Goal: Task Accomplishment & Management: Manage account settings

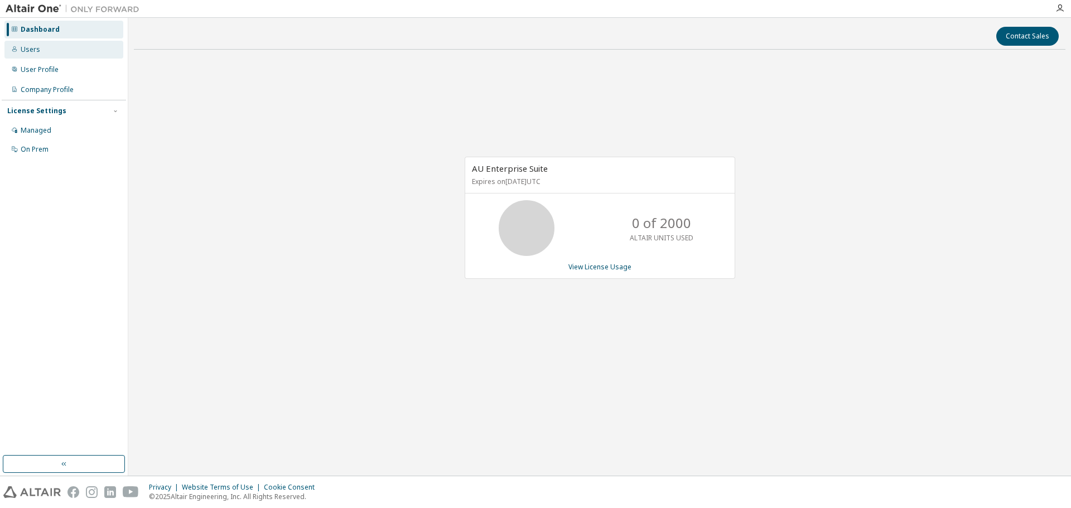
click at [31, 50] on div "Users" at bounding box center [31, 49] width 20 height 9
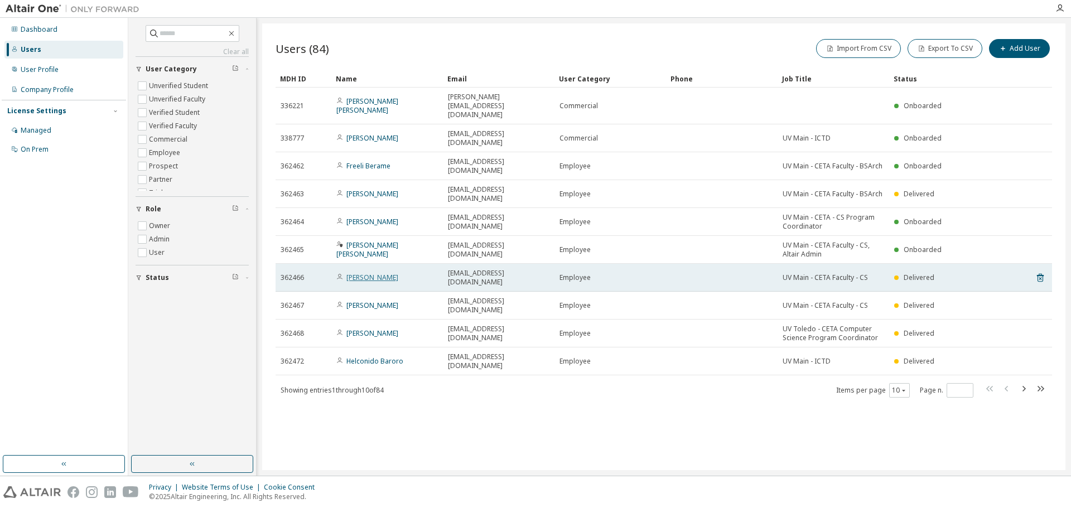
click at [363, 273] on link "Susanette Dakay" at bounding box center [372, 277] width 52 height 9
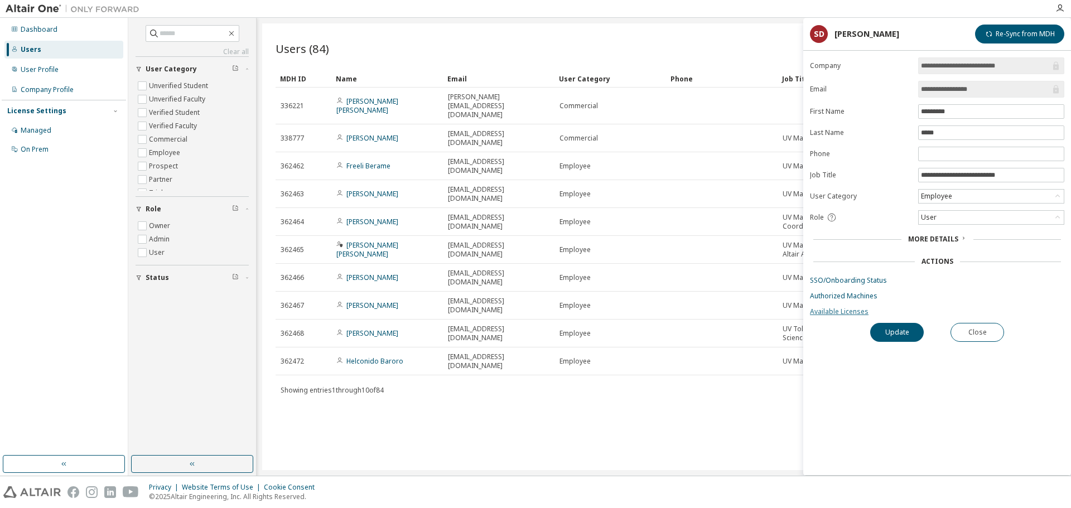
click at [836, 307] on link "Available Licenses" at bounding box center [937, 311] width 254 height 9
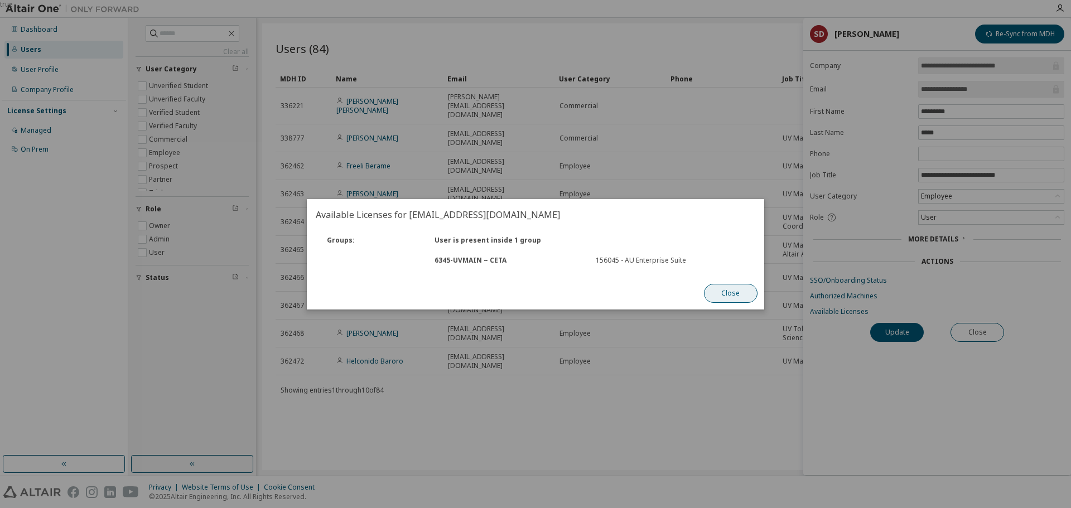
click at [738, 286] on button "Close" at bounding box center [731, 293] width 54 height 19
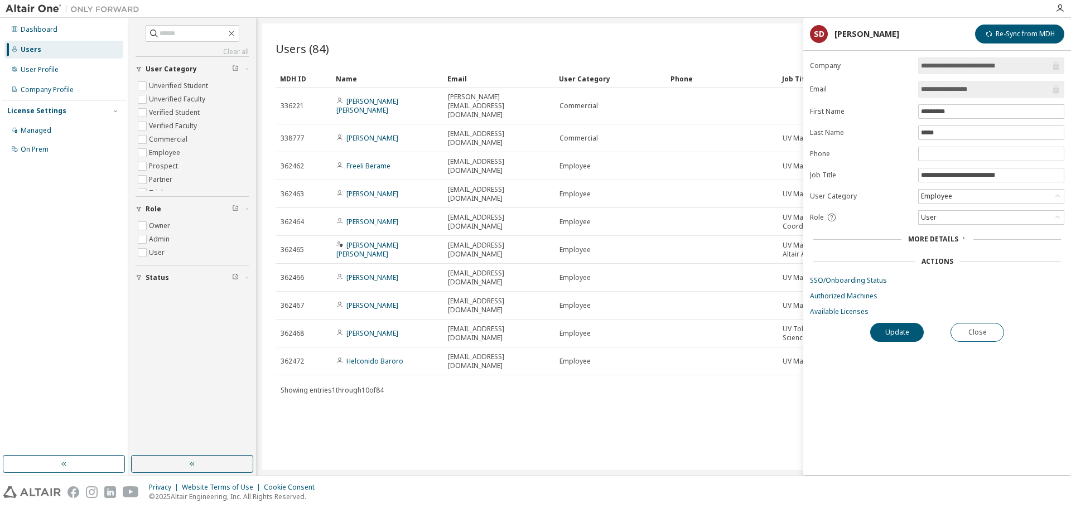
click at [940, 233] on div "More Details" at bounding box center [937, 239] width 254 height 16
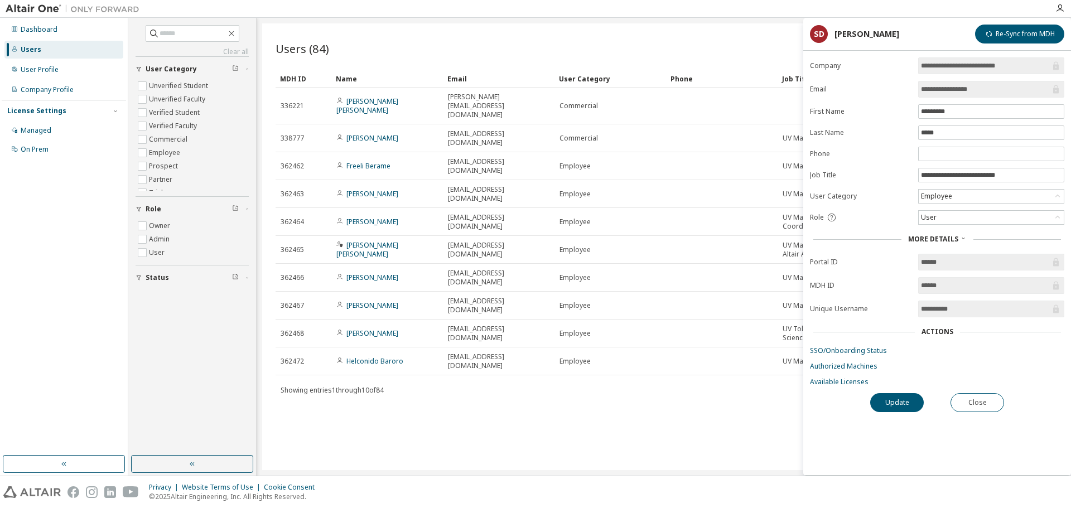
click at [941, 329] on div "Actions" at bounding box center [937, 331] width 32 height 9
click at [830, 365] on link "Authorized Machines" at bounding box center [937, 366] width 254 height 9
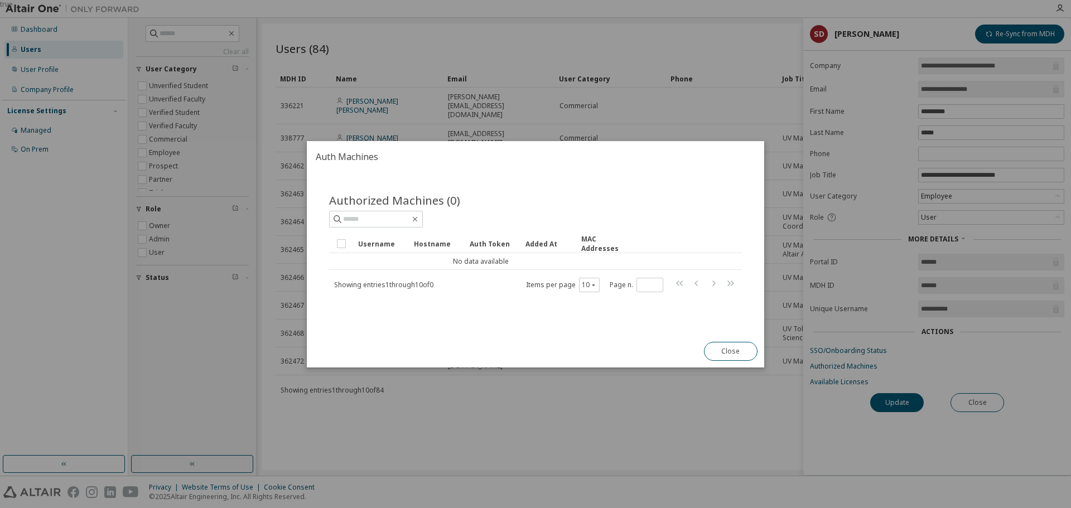
click at [714, 352] on button "Close" at bounding box center [731, 351] width 54 height 19
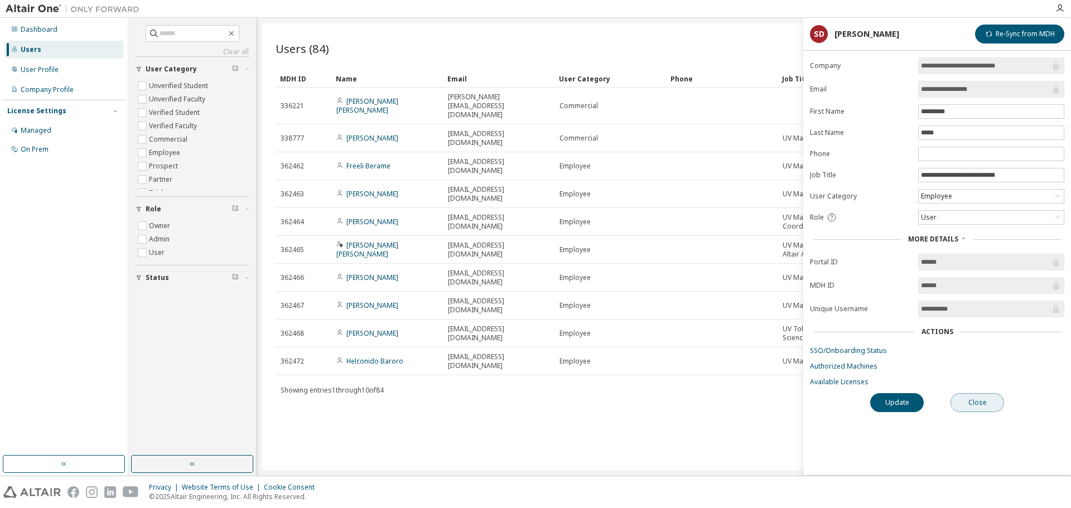
click at [987, 402] on button "Close" at bounding box center [977, 402] width 54 height 19
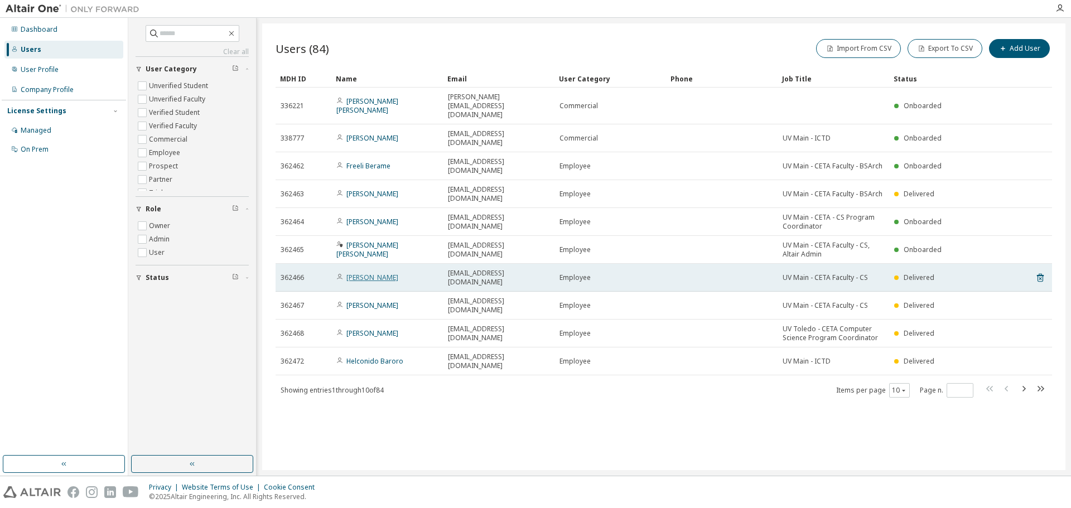
click at [380, 273] on link "Susanette Dakay" at bounding box center [372, 277] width 52 height 9
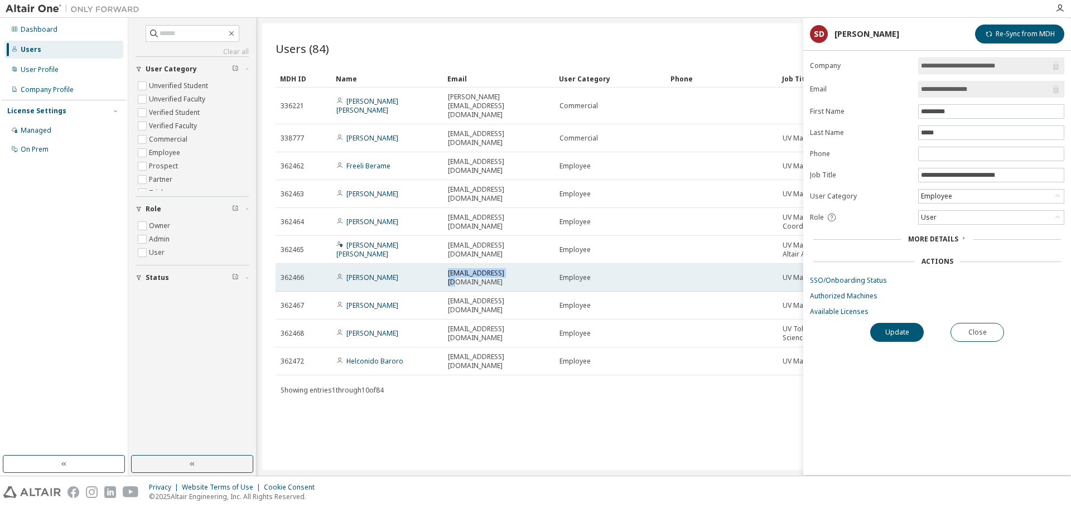
drag, startPoint x: 504, startPoint y: 227, endPoint x: 446, endPoint y: 229, distance: 58.0
click at [446, 264] on td "sarriba@uv.edu.ph" at bounding box center [499, 278] width 112 height 28
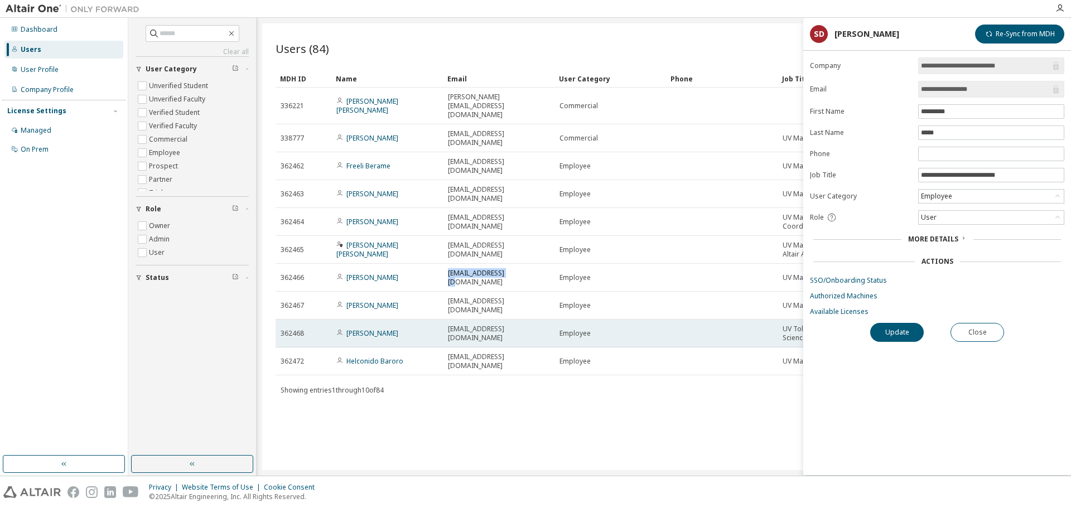
copy span "sarriba@uv.edu.ph"
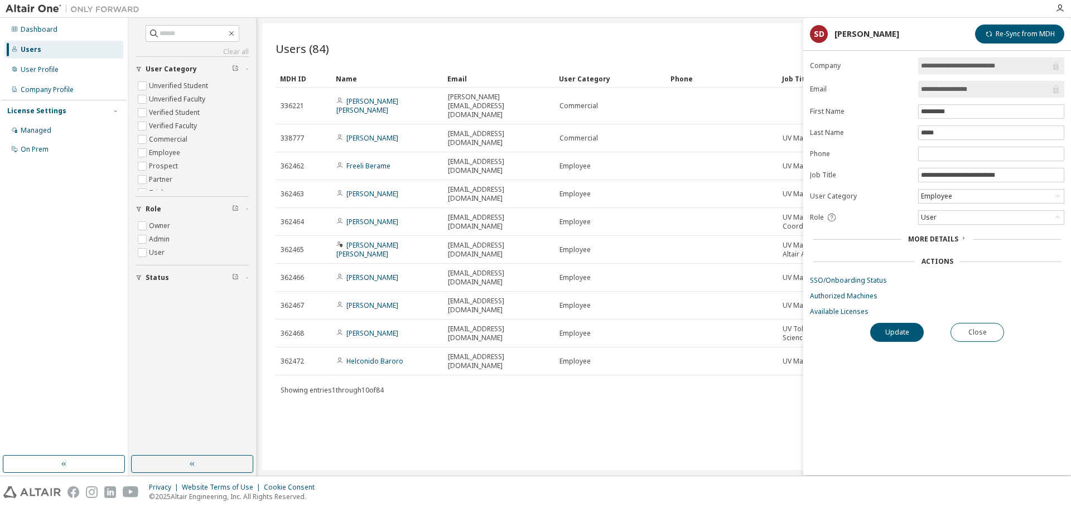
click at [697, 351] on div "Users (84) Import From CSV Export To CSV Add User Clear Load Save Save As Field…" at bounding box center [663, 246] width 803 height 447
click at [1011, 35] on button "Re-Sync from MDH" at bounding box center [1019, 34] width 89 height 19
click at [984, 331] on button "Close" at bounding box center [977, 332] width 54 height 19
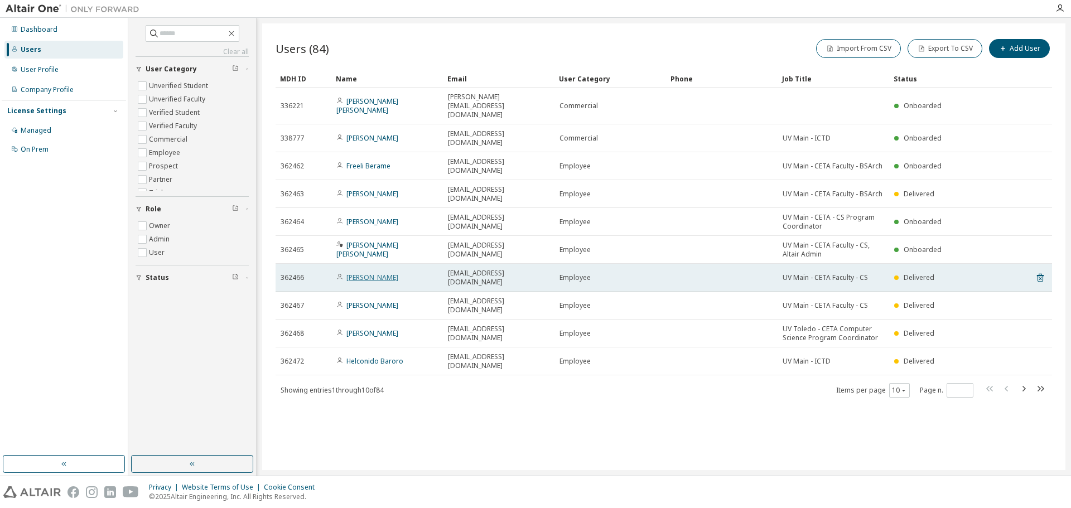
click at [386, 273] on link "Susanette Dakay" at bounding box center [372, 277] width 52 height 9
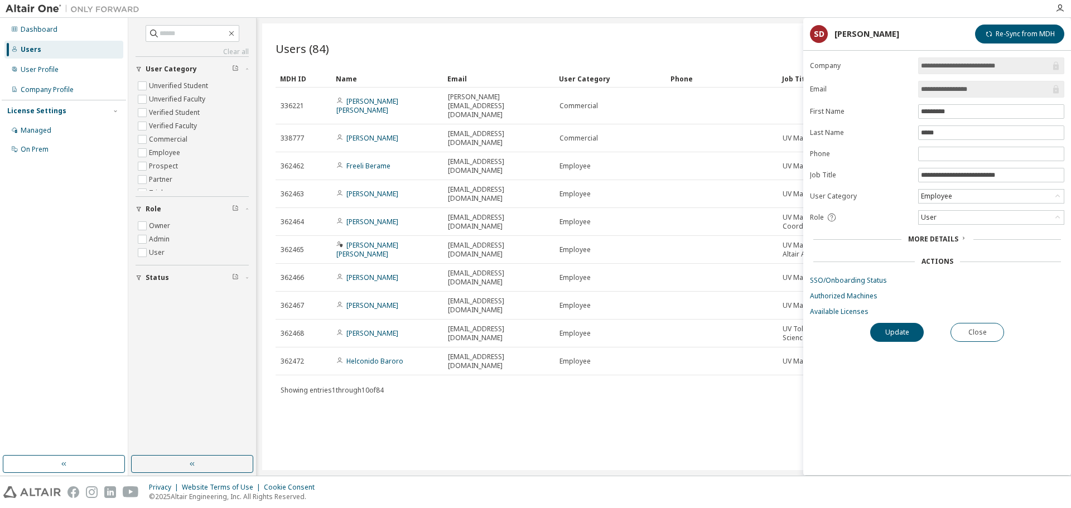
click at [985, 86] on input "**********" at bounding box center [985, 89] width 129 height 11
click at [948, 241] on span "More Details" at bounding box center [933, 238] width 50 height 9
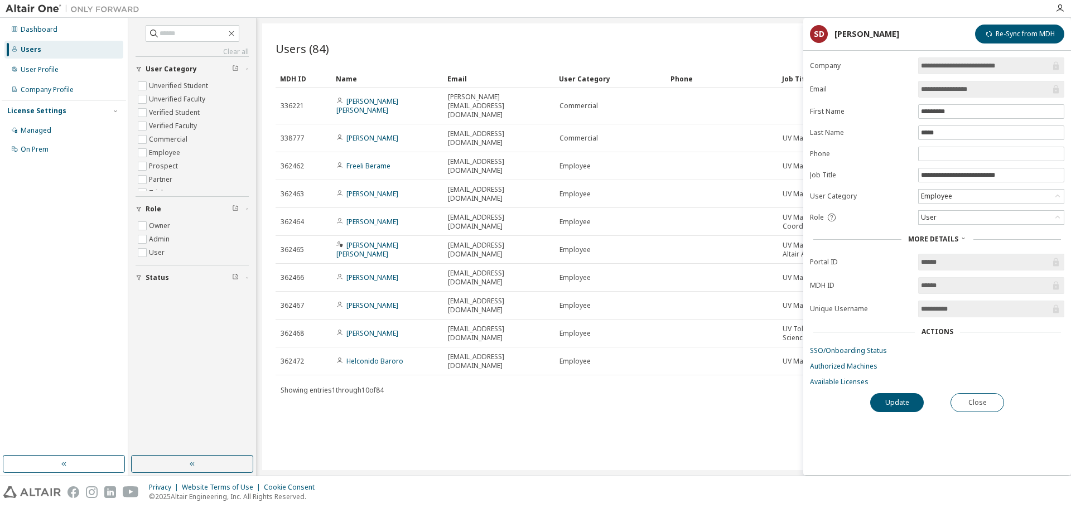
drag, startPoint x: 945, startPoint y: 306, endPoint x: 889, endPoint y: 302, distance: 55.9
click at [889, 302] on form "**********" at bounding box center [937, 221] width 254 height 329
click at [948, 217] on div "User" at bounding box center [990, 217] width 145 height 13
click at [700, 401] on div "Users (84) Import From CSV Export To CSV Add User Clear Load Save Save As Field…" at bounding box center [663, 246] width 803 height 447
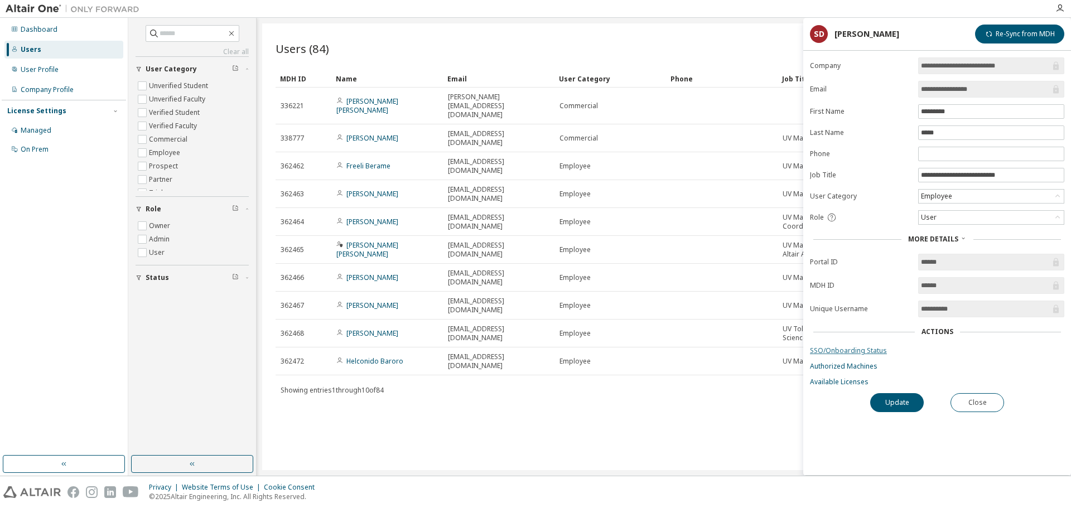
click at [857, 351] on link "SSO/Onboarding Status" at bounding box center [937, 350] width 254 height 9
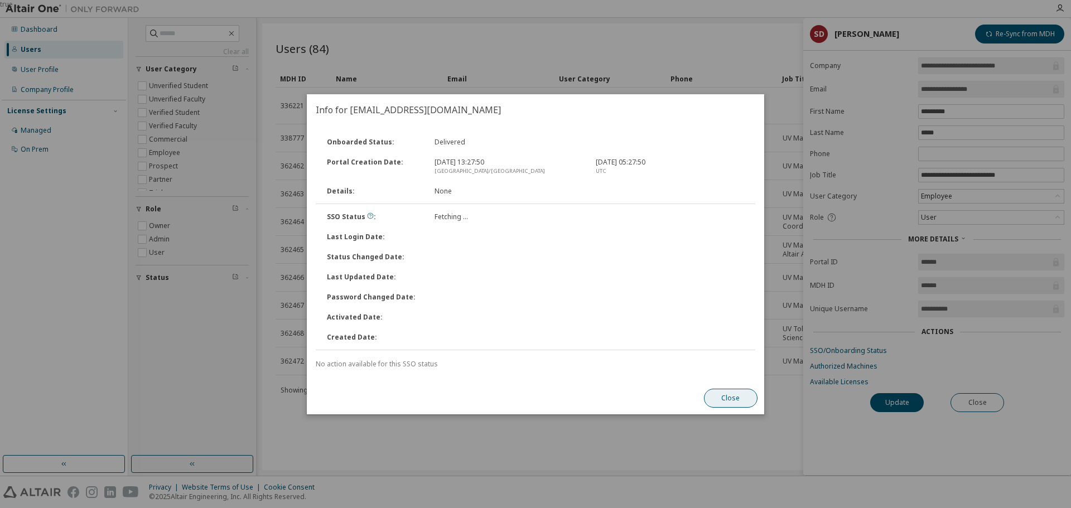
click at [732, 398] on button "Close" at bounding box center [731, 398] width 54 height 19
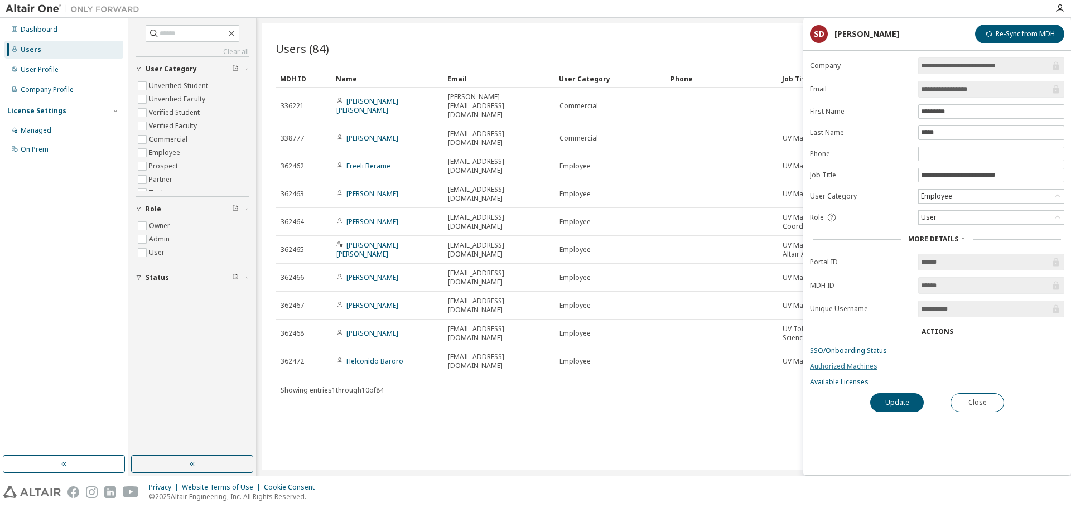
click at [837, 369] on link "Authorized Machines" at bounding box center [937, 366] width 254 height 9
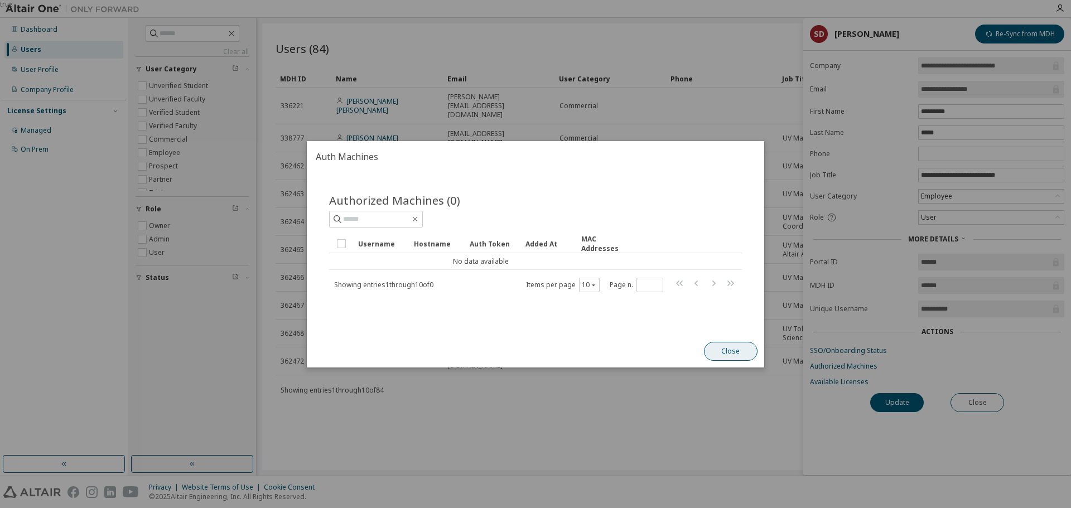
click at [740, 356] on button "Close" at bounding box center [731, 351] width 54 height 19
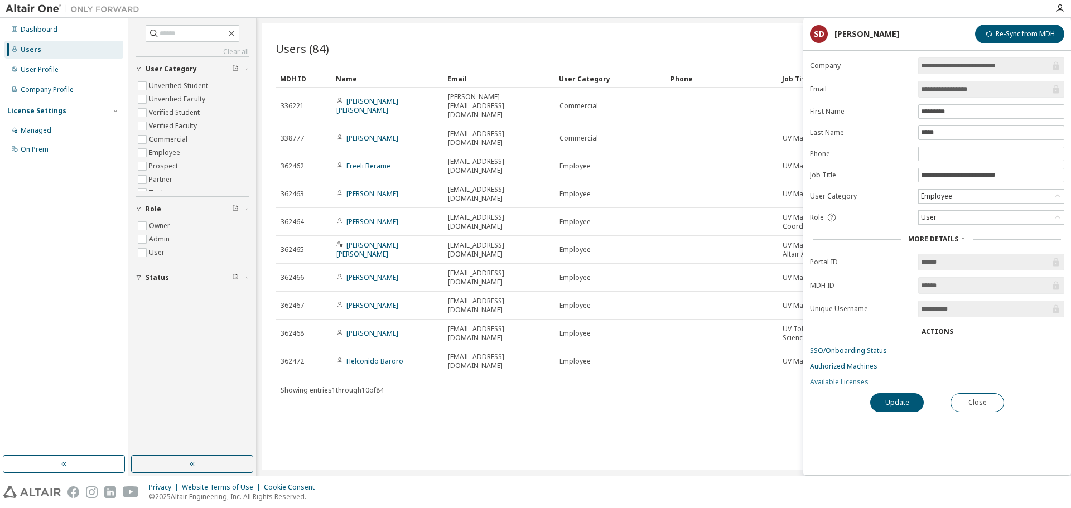
click at [829, 385] on link "Available Licenses" at bounding box center [937, 382] width 254 height 9
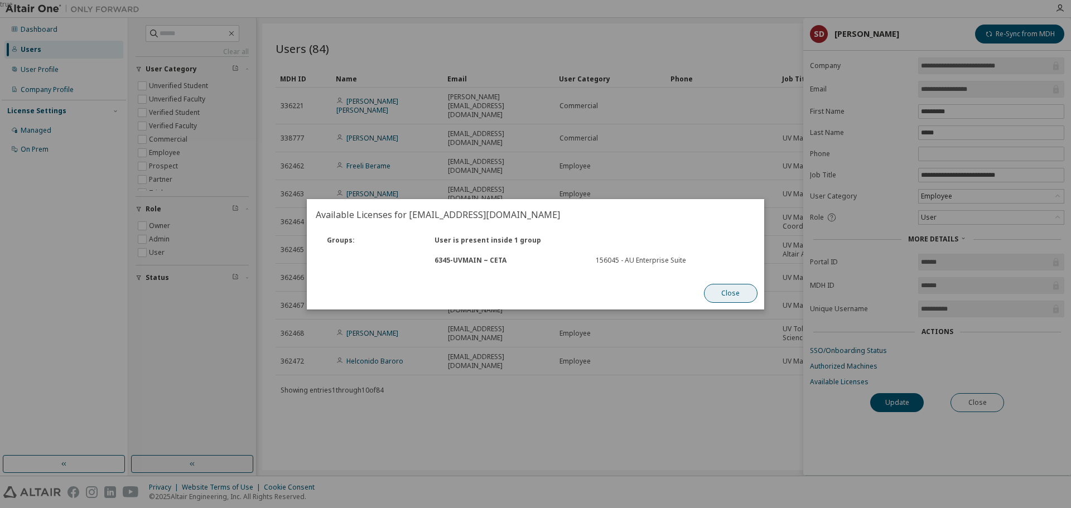
click at [731, 297] on button "Close" at bounding box center [731, 293] width 54 height 19
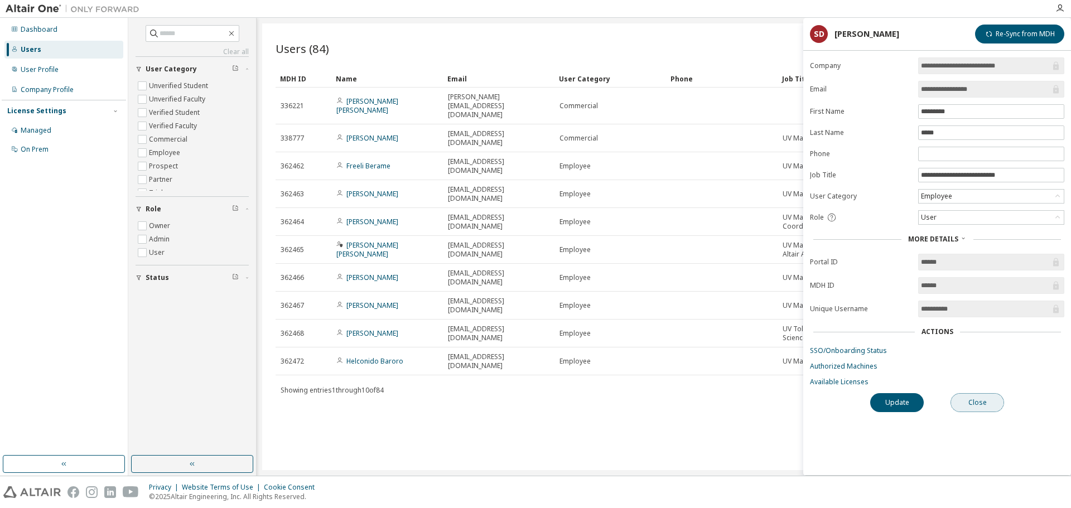
click at [968, 403] on button "Close" at bounding box center [977, 402] width 54 height 19
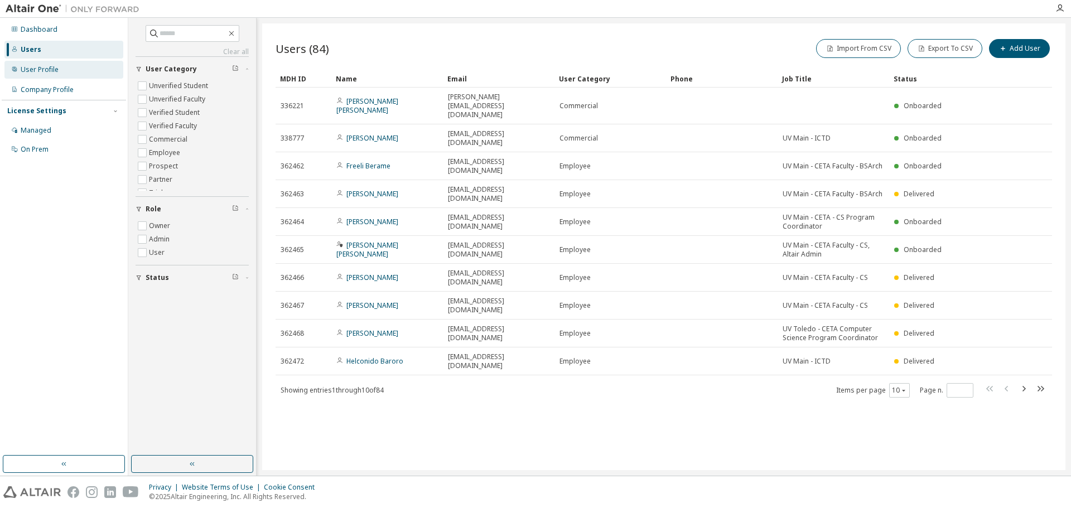
click at [46, 62] on div "User Profile" at bounding box center [63, 70] width 119 height 18
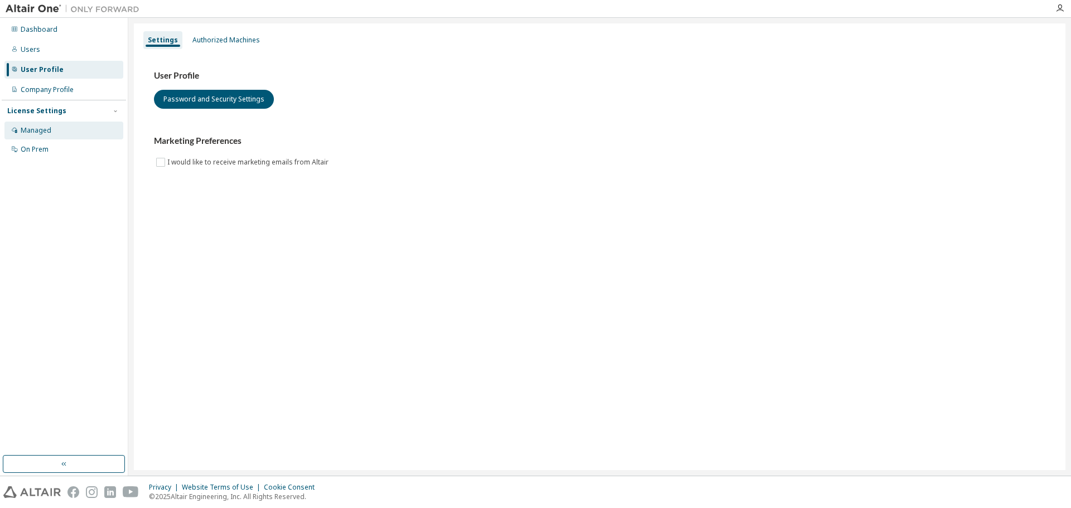
click at [39, 126] on div "Managed" at bounding box center [36, 130] width 31 height 9
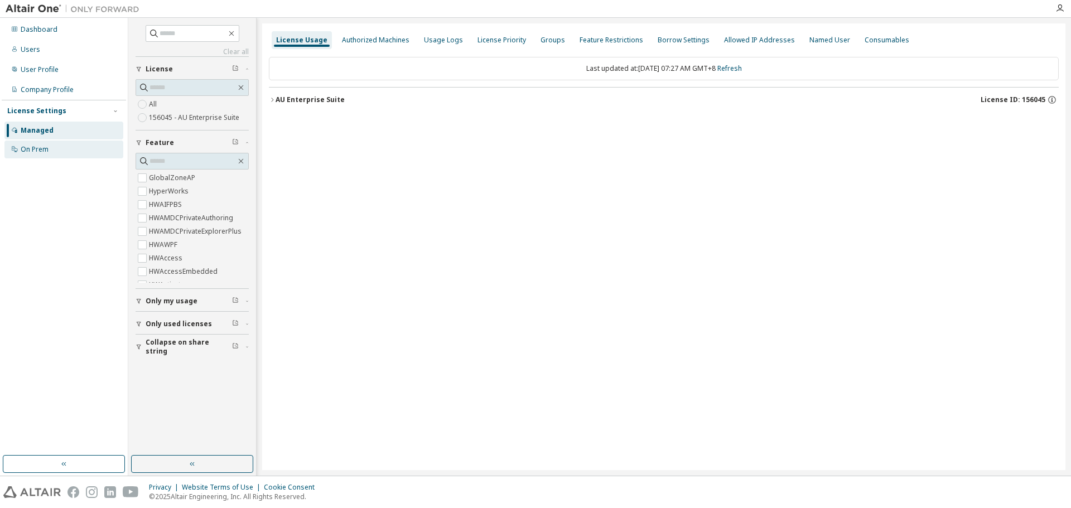
click at [45, 151] on div "On Prem" at bounding box center [35, 149] width 28 height 9
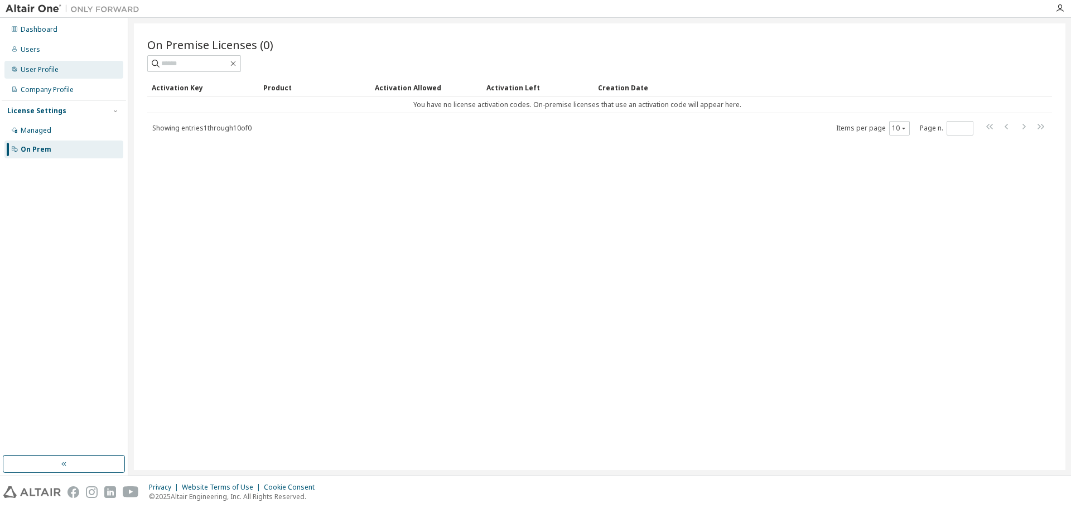
click at [42, 68] on div "User Profile" at bounding box center [40, 69] width 38 height 9
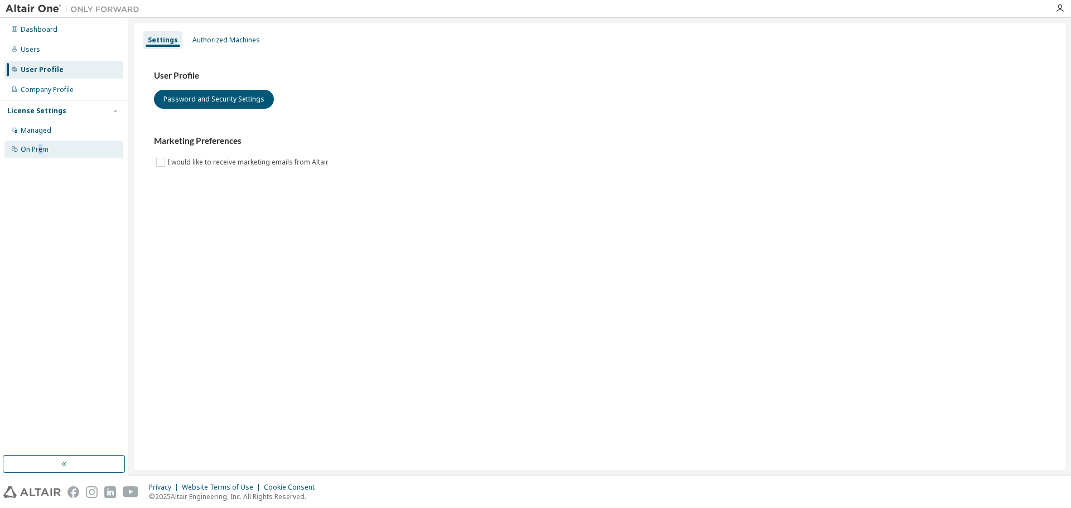
click at [40, 152] on div "On Prem" at bounding box center [35, 149] width 28 height 9
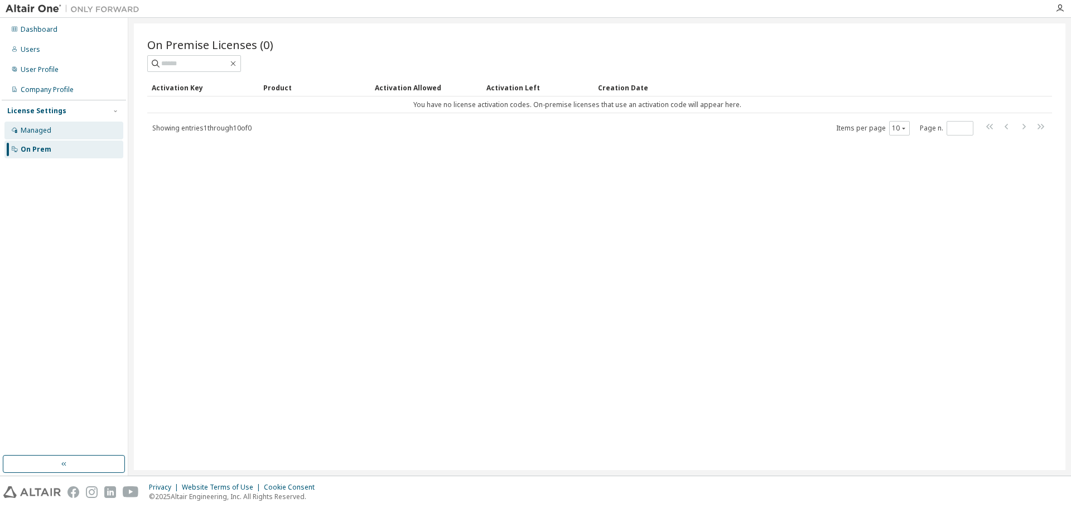
click at [39, 130] on div "Managed" at bounding box center [36, 130] width 31 height 9
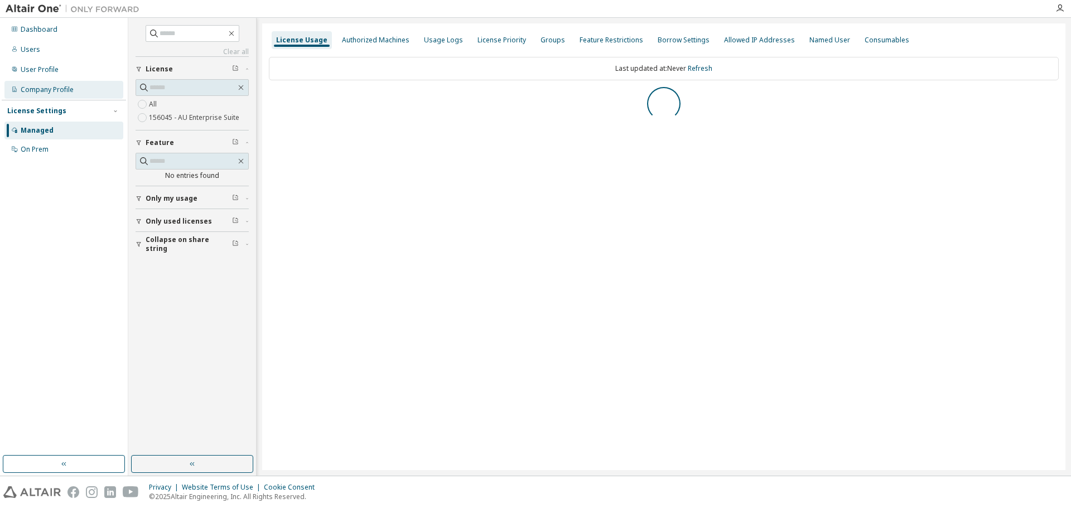
click at [45, 85] on div "Company Profile" at bounding box center [47, 89] width 53 height 9
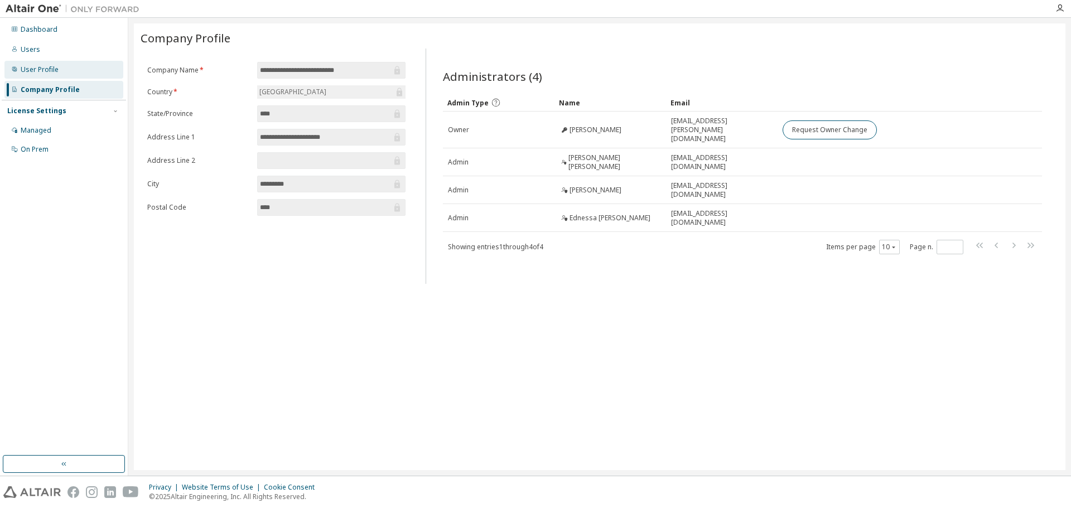
click at [44, 74] on div "User Profile" at bounding box center [63, 70] width 119 height 18
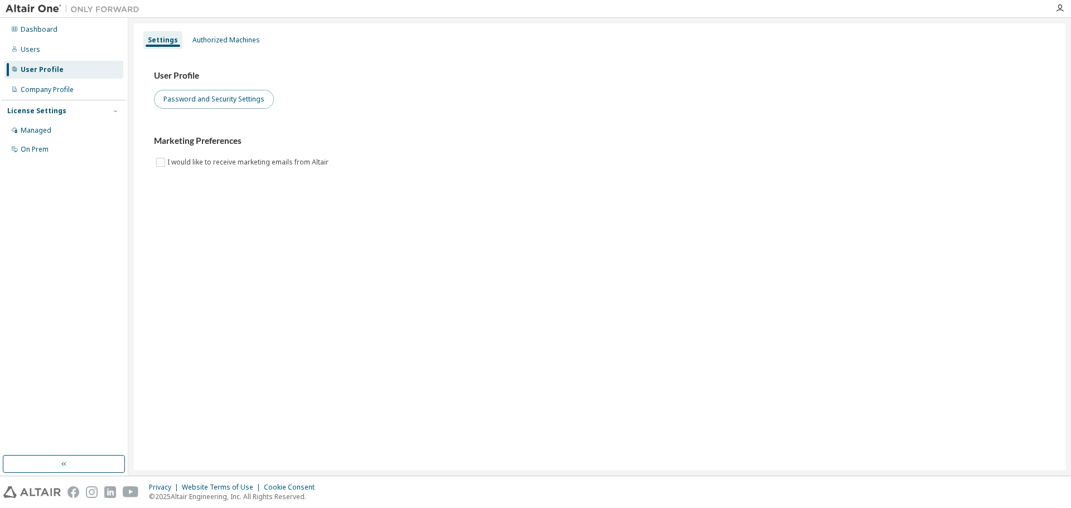
click at [214, 96] on button "Password and Security Settings" at bounding box center [214, 99] width 120 height 19
click at [47, 69] on div "User Profile" at bounding box center [42, 69] width 43 height 9
click at [28, 51] on div "Users" at bounding box center [31, 49] width 20 height 9
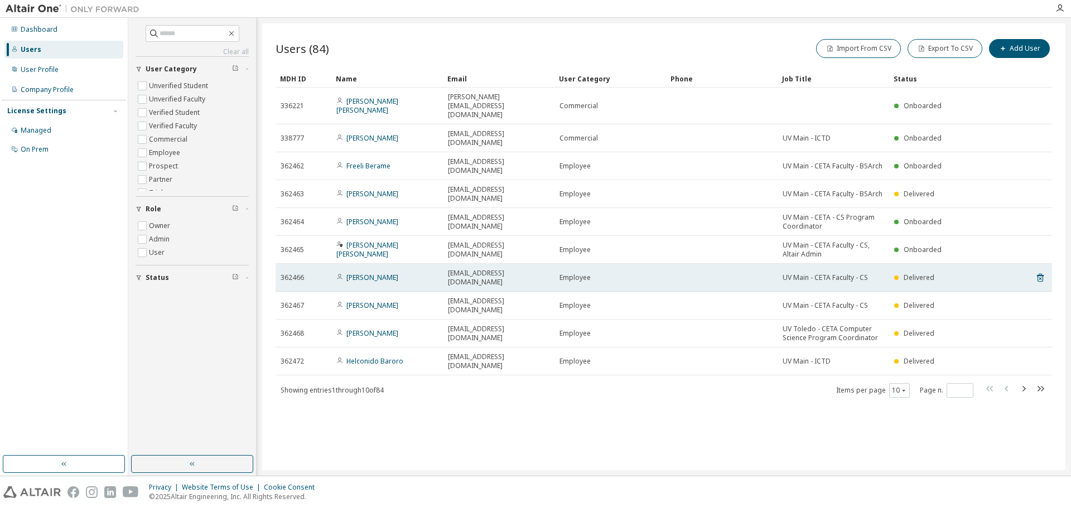
drag, startPoint x: 503, startPoint y: 226, endPoint x: 442, endPoint y: 225, distance: 61.4
click at [442, 264] on tr "362466 Susanette Dakay sarriba@uv.edu.ph Employee UV Main - CETA Faculty - CS D…" at bounding box center [663, 278] width 776 height 28
